Goal: Transaction & Acquisition: Obtain resource

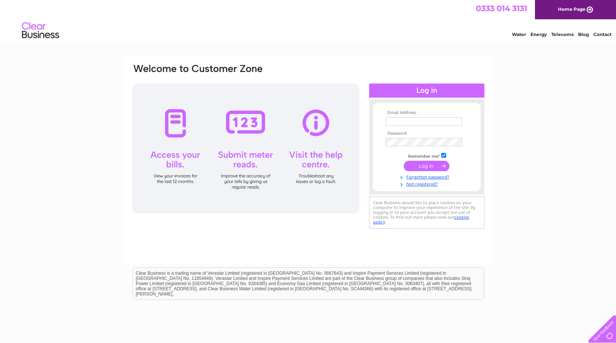
type input "jackie.hunter@scottdirect.com"
click at [427, 167] on input "submit" at bounding box center [427, 166] width 46 height 10
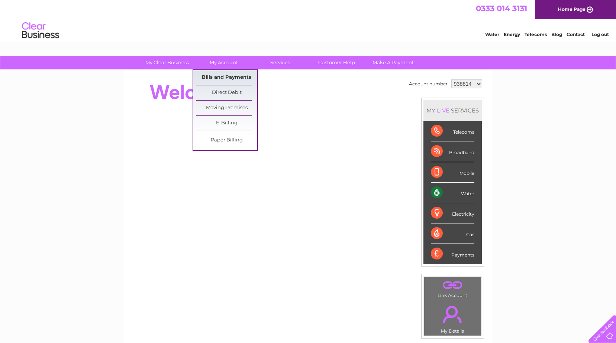
click at [219, 73] on link "Bills and Payments" at bounding box center [226, 77] width 61 height 15
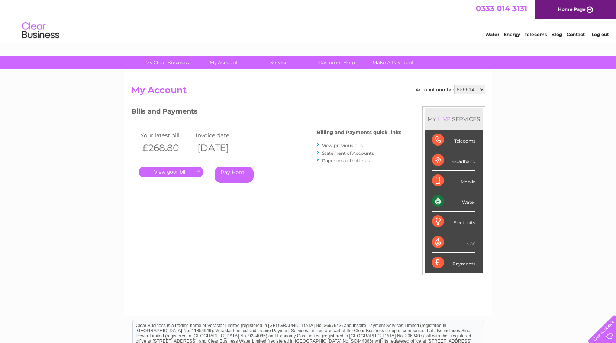
click at [186, 170] on link "." at bounding box center [171, 172] width 65 height 11
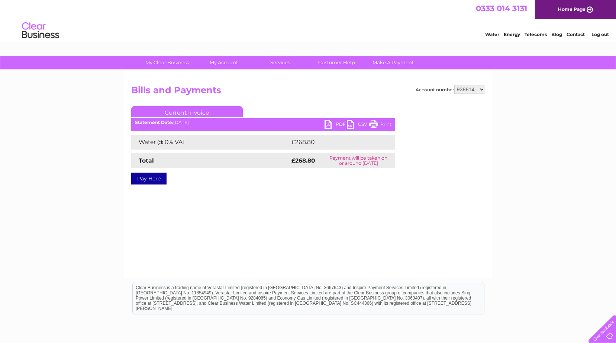
click at [325, 120] on link "PDF" at bounding box center [336, 125] width 22 height 11
